Goal: Find specific page/section: Find specific page/section

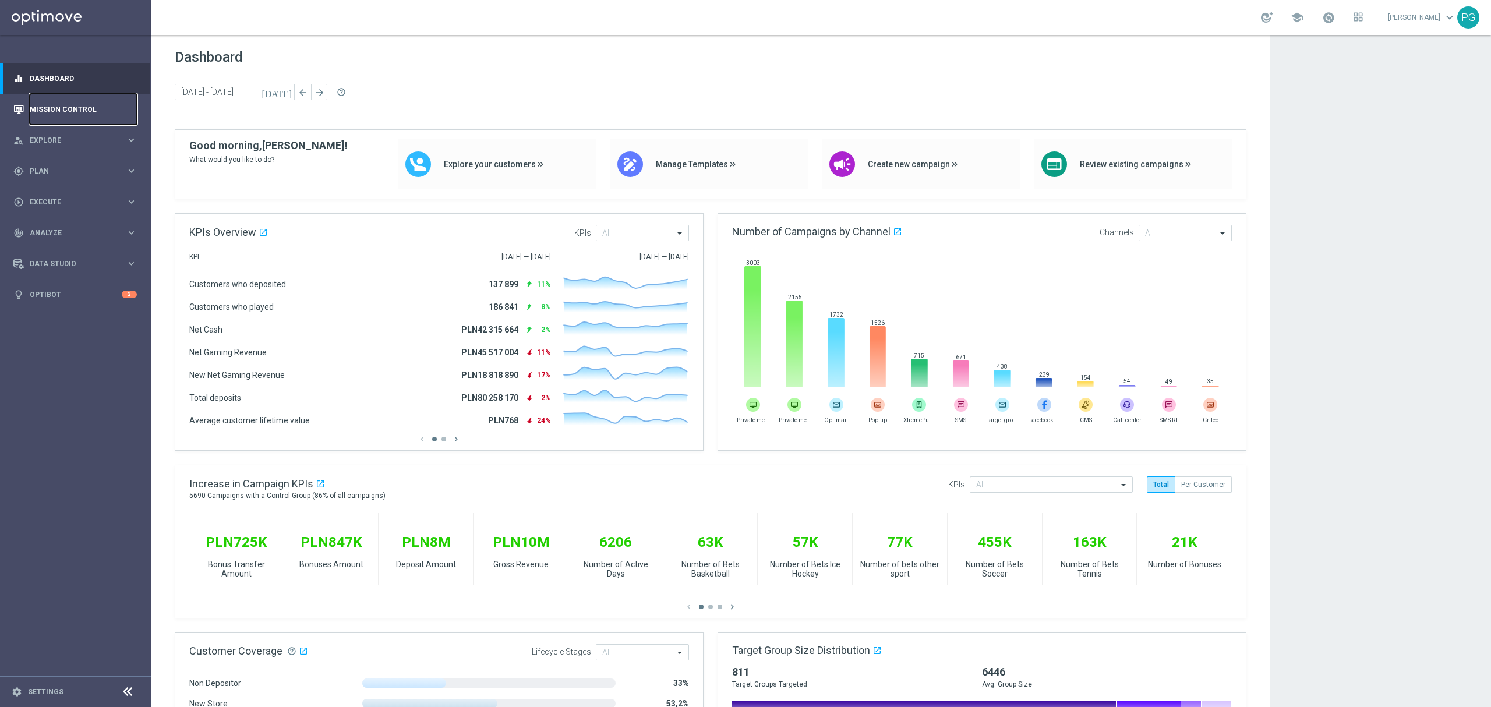
click at [90, 110] on link "Mission Control" at bounding box center [83, 109] width 107 height 31
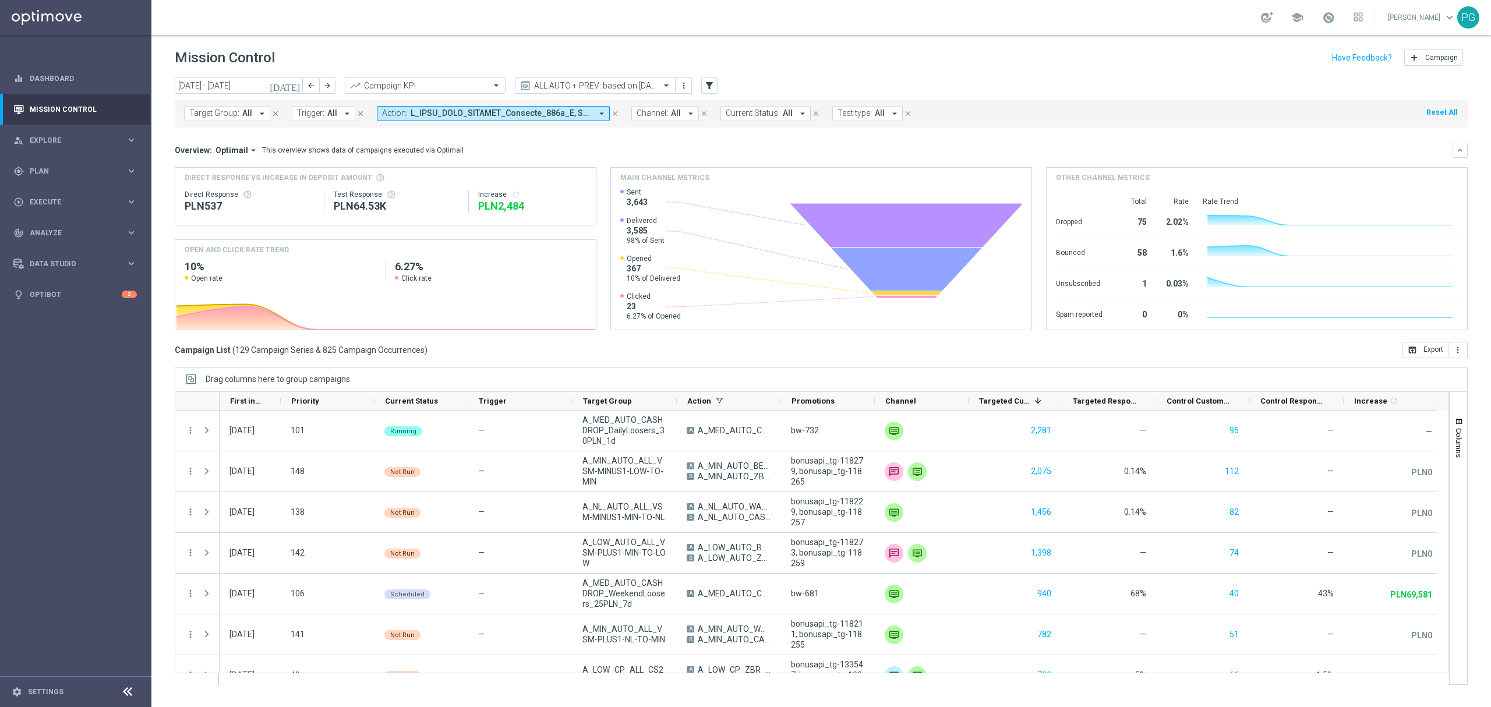
click at [822, 373] on div "Drag columns here to group campaigns" at bounding box center [821, 379] width 1293 height 24
